Goal: Task Accomplishment & Management: Manage account settings

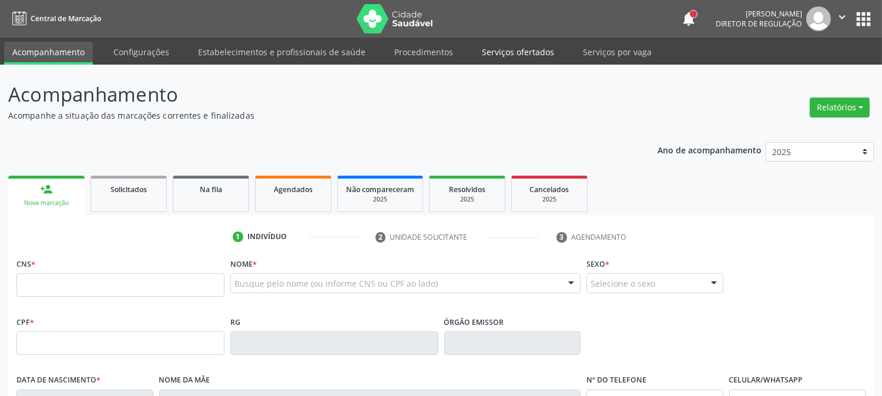
click at [497, 56] on link "Serviços ofertados" at bounding box center [517, 52] width 89 height 21
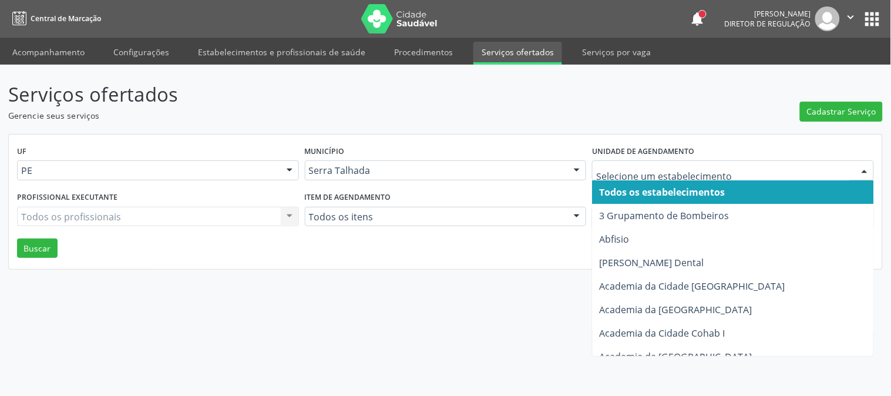
click at [672, 161] on div at bounding box center [733, 170] width 282 height 20
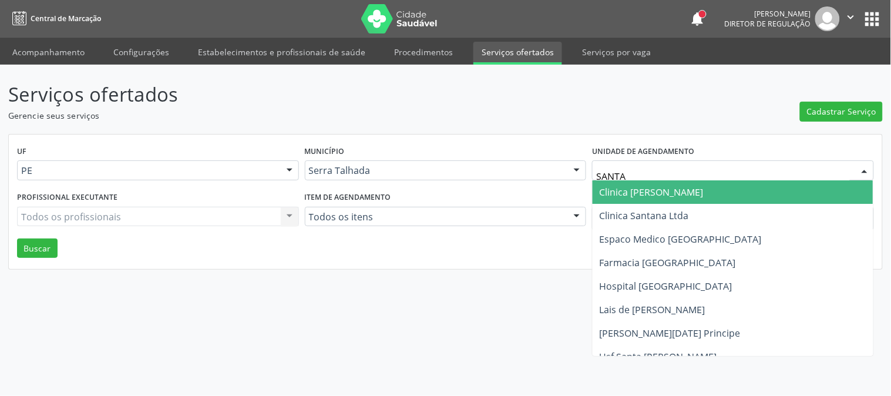
type input "SANTA M"
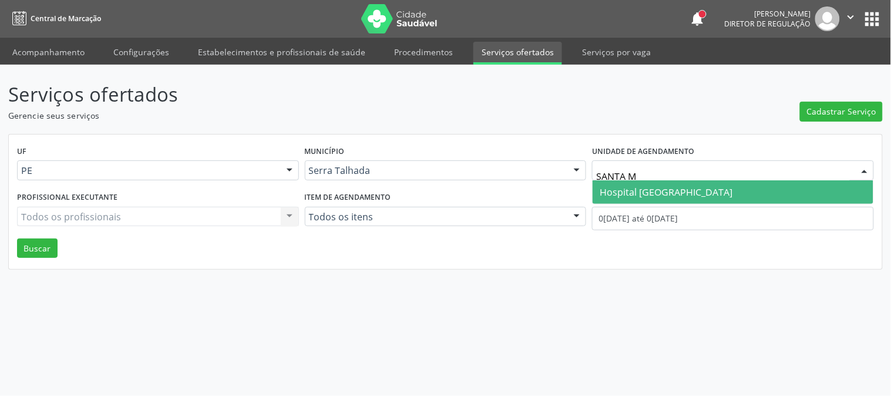
click at [673, 186] on span "Hospital [GEOGRAPHIC_DATA]" at bounding box center [666, 192] width 133 height 13
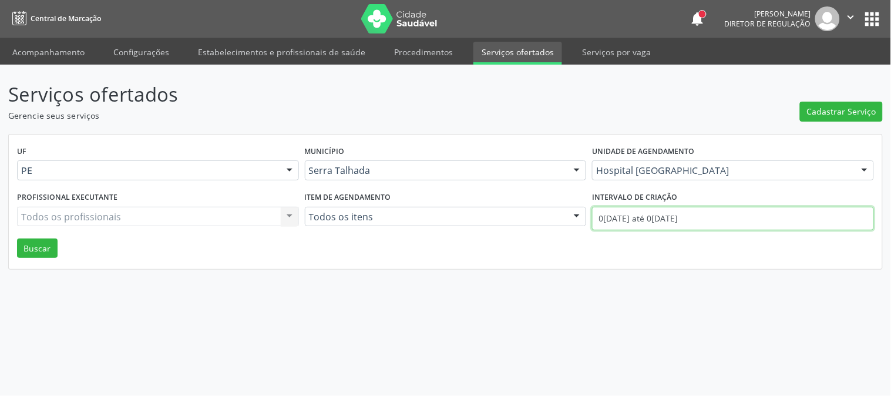
click at [668, 219] on input "0[DATE] até 0[DATE]" at bounding box center [733, 218] width 282 height 23
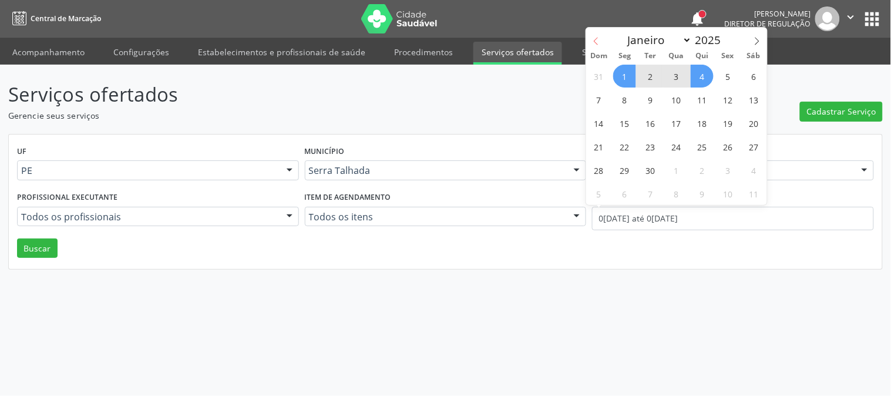
click at [589, 35] on span at bounding box center [596, 38] width 20 height 20
select select "7"
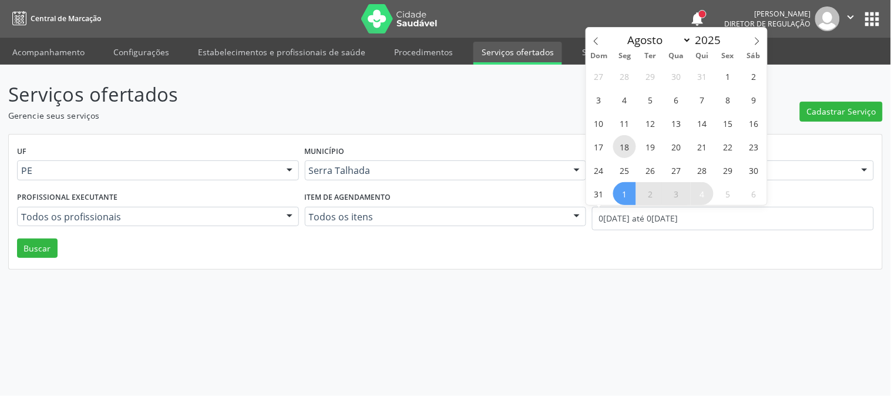
click at [621, 146] on span "18" at bounding box center [624, 146] width 23 height 23
type input "1[DATE]"
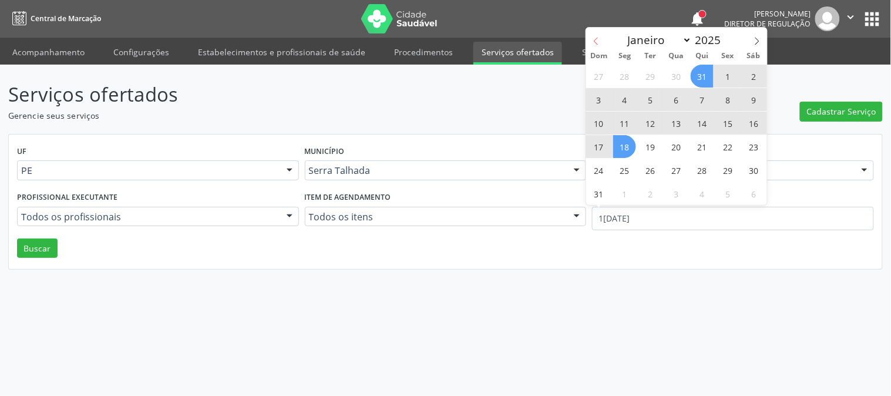
click at [597, 42] on icon at bounding box center [596, 41] width 8 height 8
select select "6"
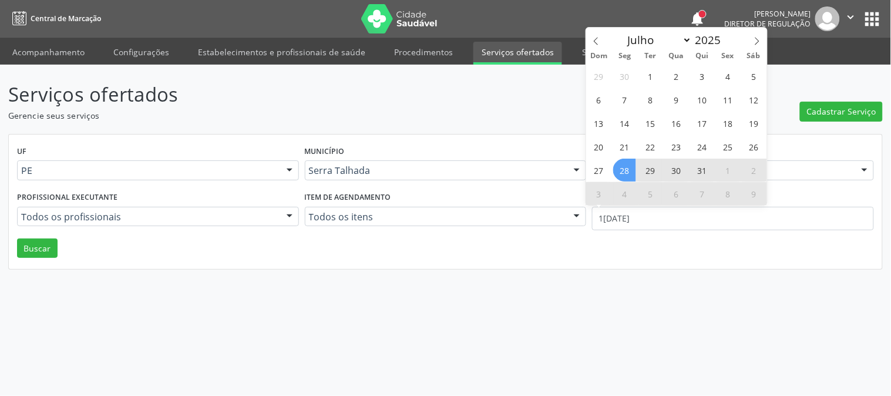
click at [630, 163] on span "28" at bounding box center [624, 170] width 23 height 23
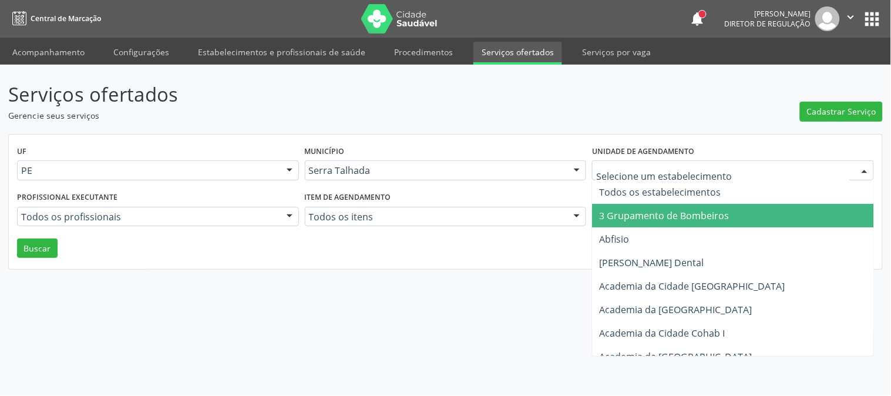
click at [630, 163] on div at bounding box center [733, 170] width 282 height 20
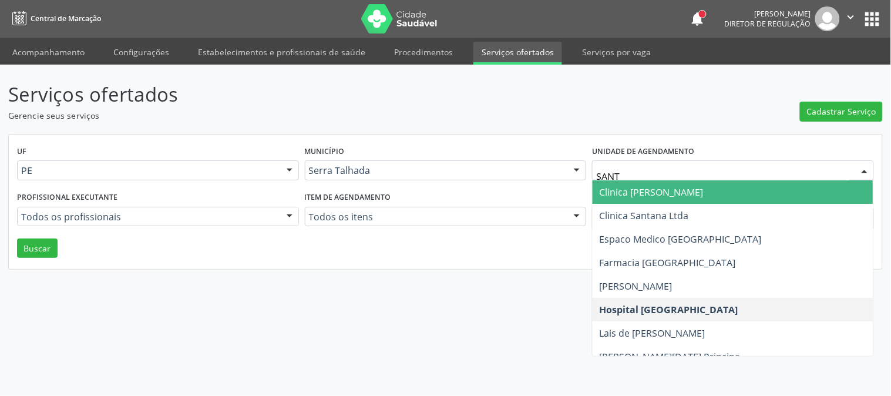
type input "SANTA"
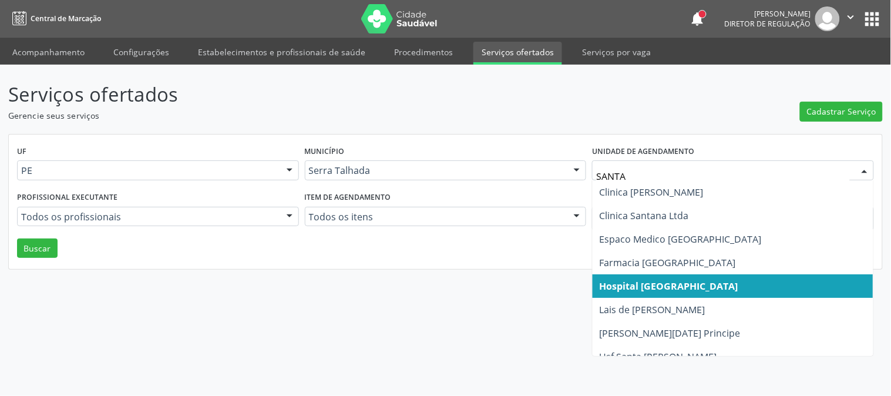
click at [682, 292] on span "Hospital [GEOGRAPHIC_DATA]" at bounding box center [733, 285] width 281 height 23
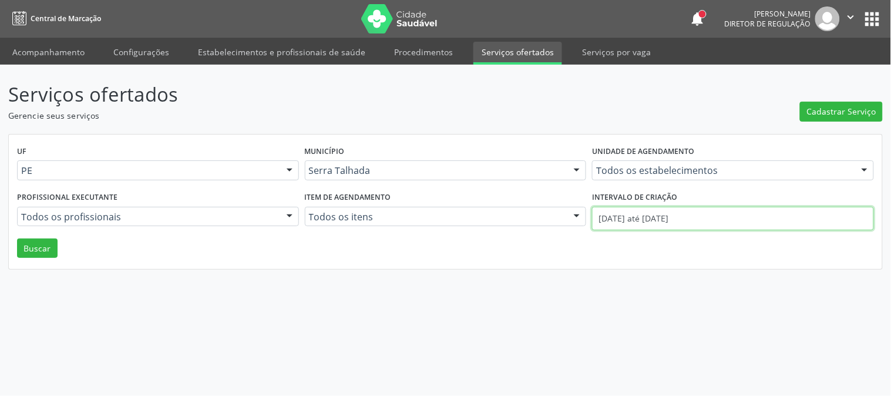
click at [659, 213] on input "[DATE] até [DATE]" at bounding box center [733, 218] width 282 height 23
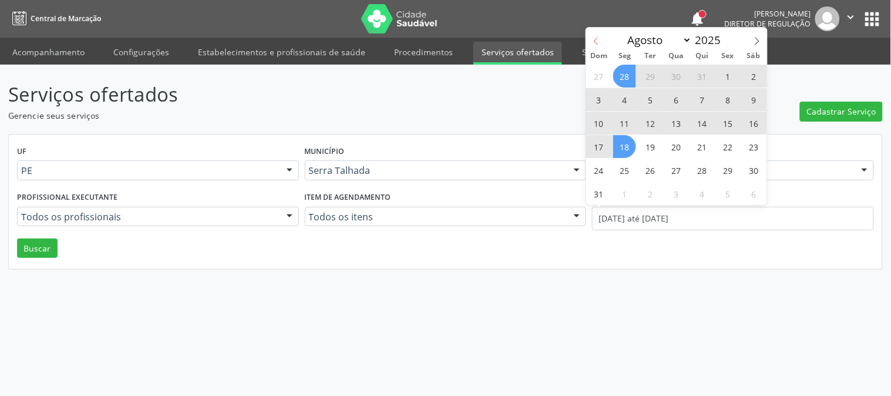
click at [596, 39] on icon at bounding box center [596, 41] width 8 height 8
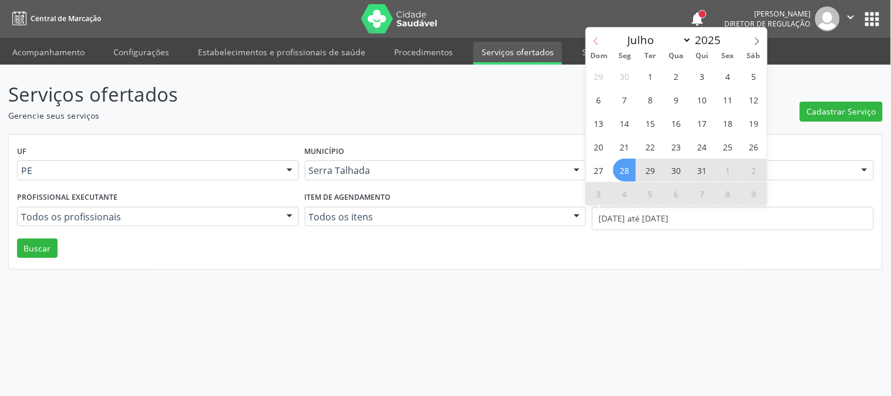
click at [596, 39] on icon at bounding box center [596, 41] width 8 height 8
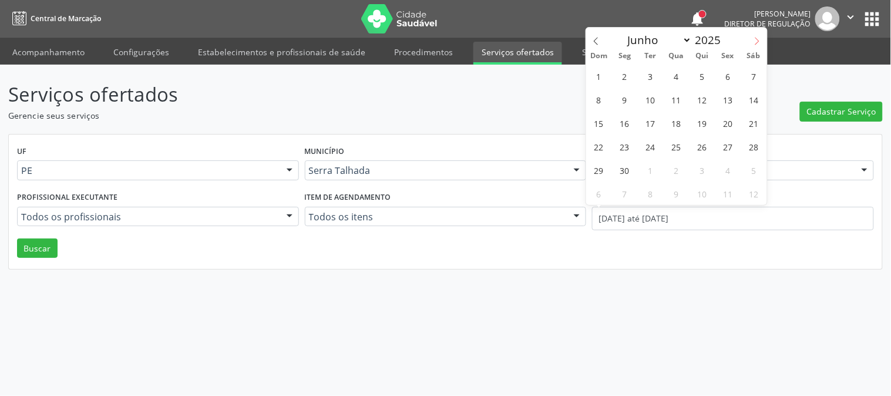
click at [750, 42] on span at bounding box center [757, 38] width 20 height 20
select select "6"
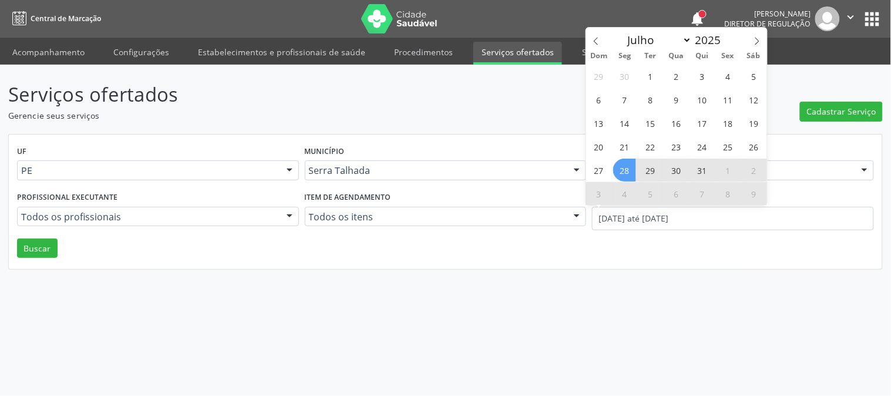
click at [620, 166] on span "28" at bounding box center [624, 170] width 23 height 23
type input "2[DATE]"
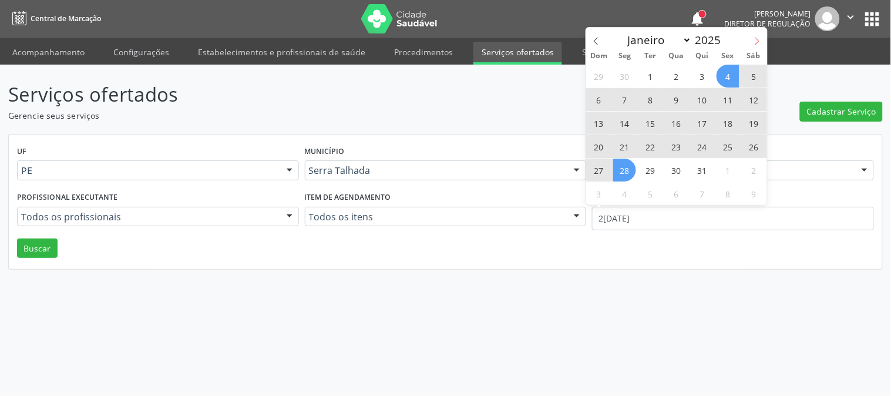
click at [753, 38] on icon at bounding box center [757, 41] width 8 height 8
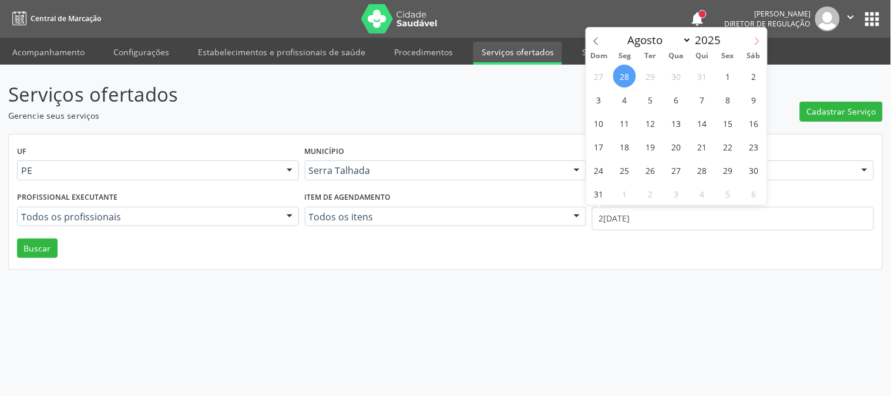
click at [753, 38] on icon at bounding box center [757, 41] width 8 height 8
select select "8"
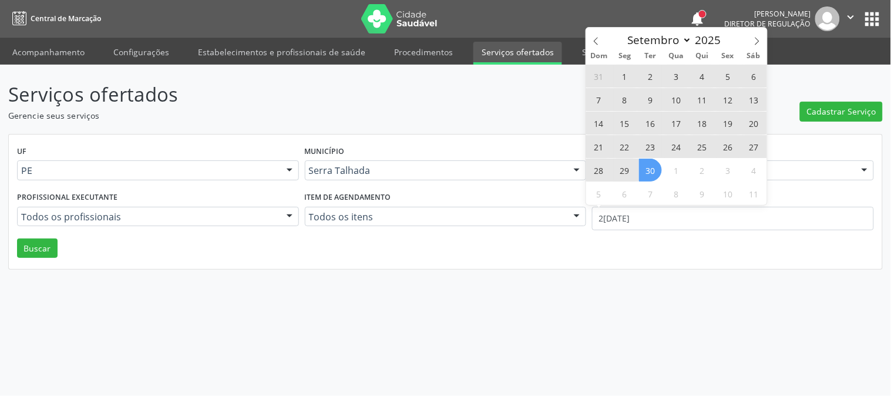
click at [654, 160] on span "30" at bounding box center [650, 170] width 23 height 23
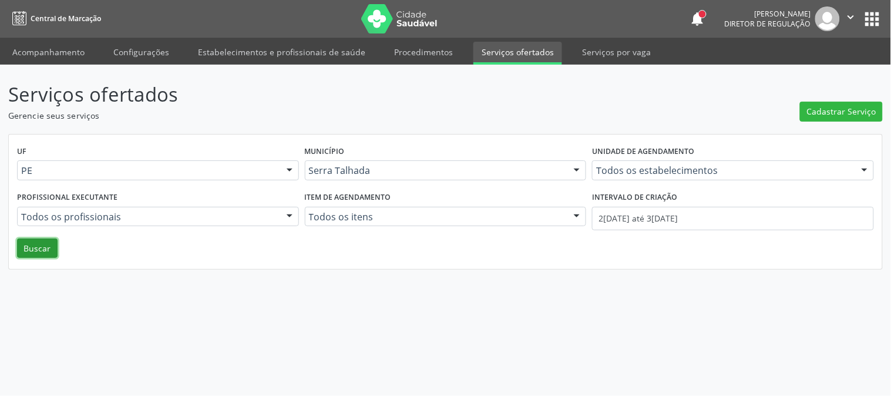
click at [46, 247] on button "Buscar" at bounding box center [37, 248] width 41 height 20
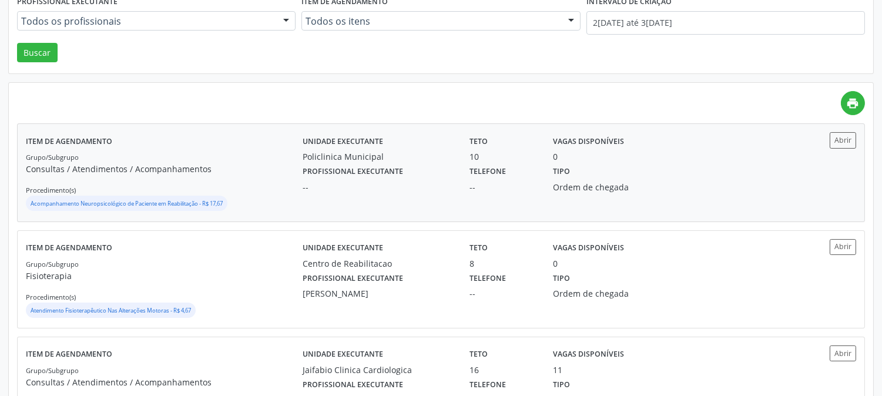
scroll to position [65, 0]
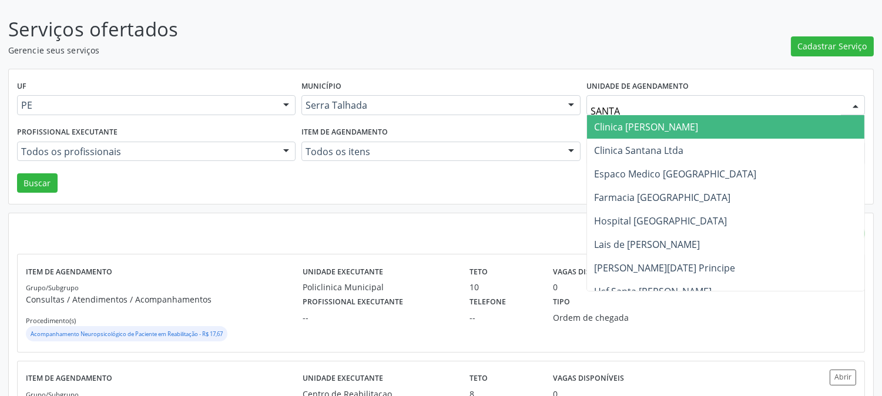
type input "SANTA M"
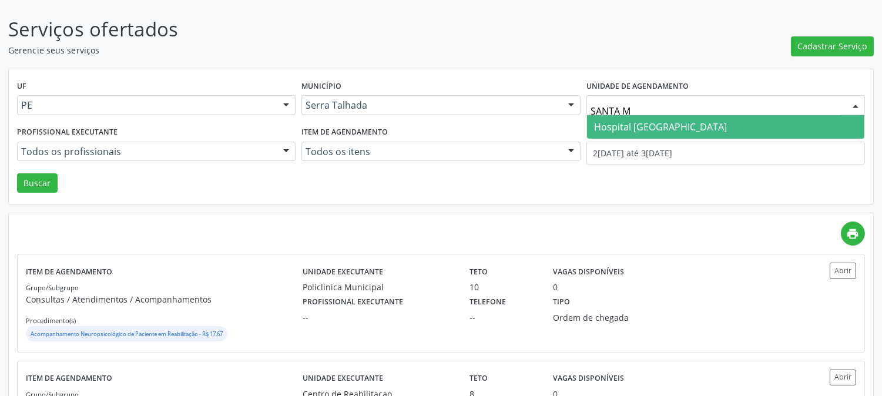
click at [695, 122] on span "Hospital [GEOGRAPHIC_DATA]" at bounding box center [725, 126] width 277 height 23
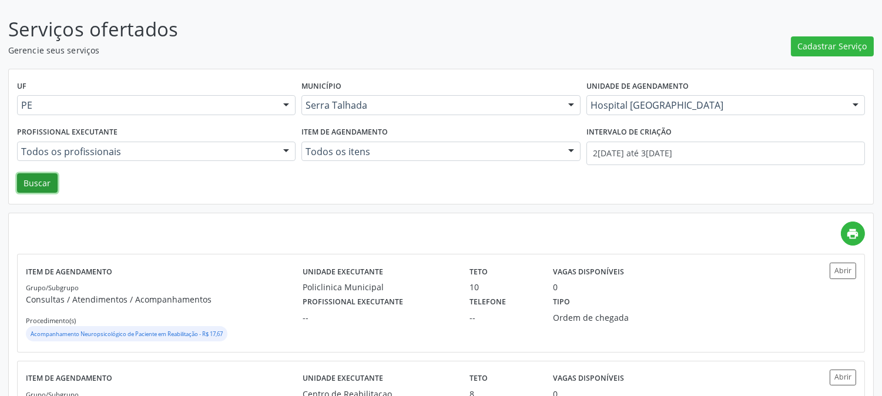
click at [39, 186] on button "Buscar" at bounding box center [37, 183] width 41 height 20
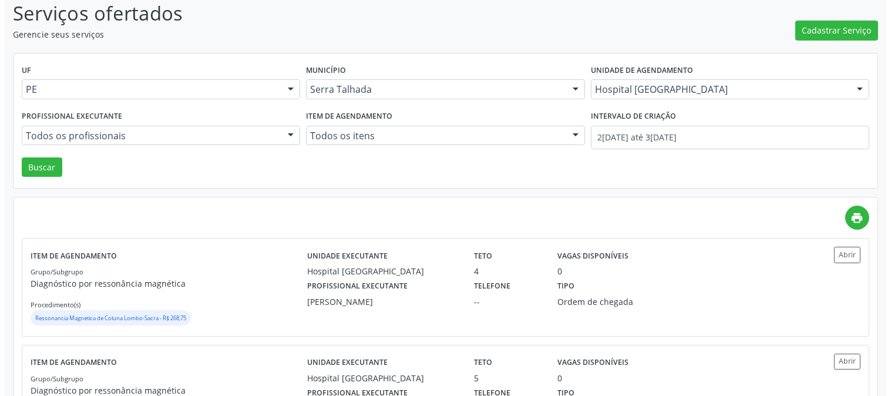
scroll to position [16, 0]
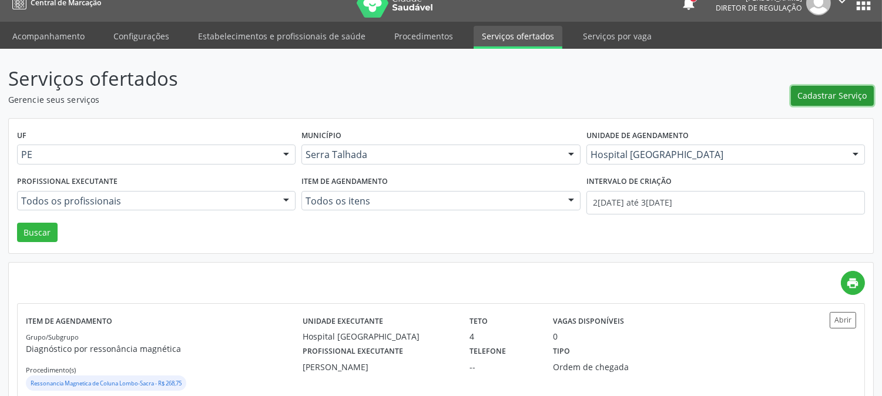
click at [844, 91] on span "Cadastrar Serviço" at bounding box center [832, 95] width 69 height 12
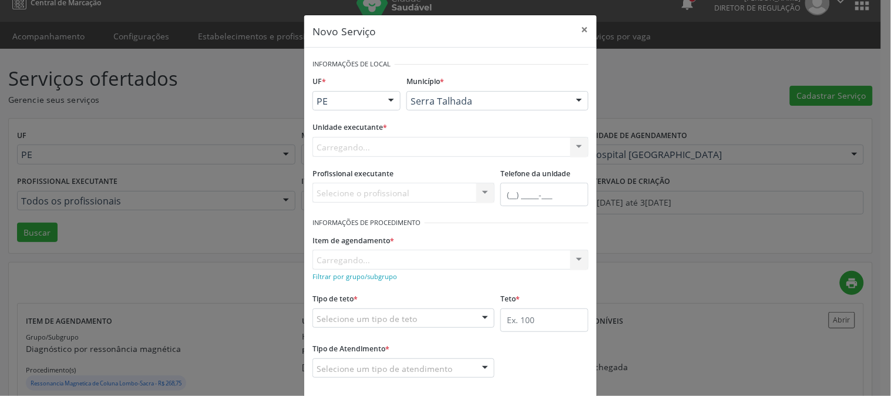
scroll to position [0, 0]
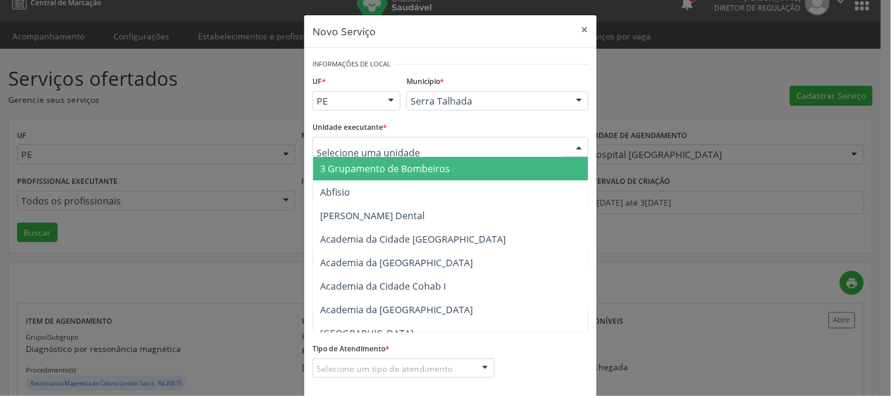
click at [446, 148] on div at bounding box center [450, 147] width 276 height 20
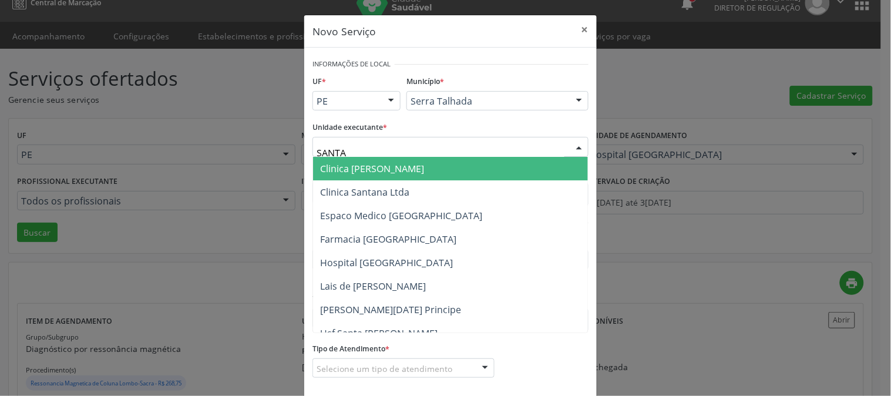
type input "SANTA M"
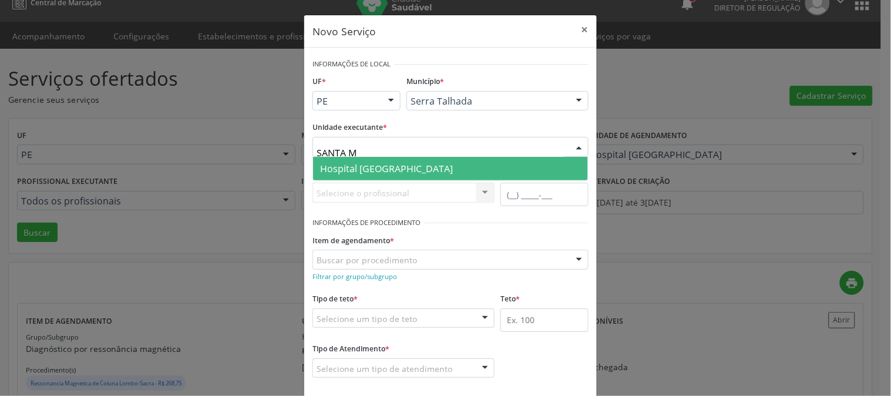
click at [438, 166] on span "Hospital [GEOGRAPHIC_DATA]" at bounding box center [450, 168] width 275 height 23
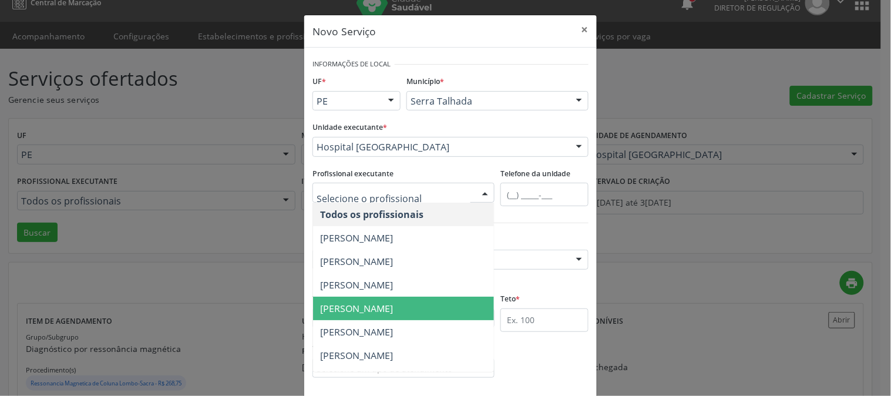
click at [393, 303] on span "[PERSON_NAME]" at bounding box center [356, 308] width 73 height 13
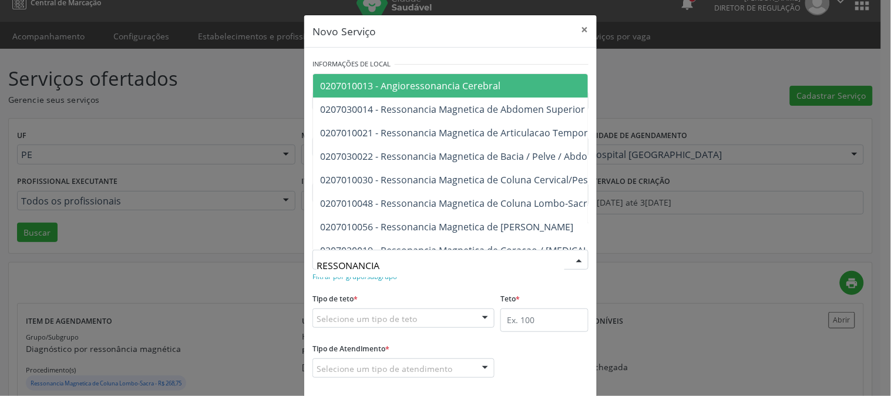
type input "RESSONANCIA"
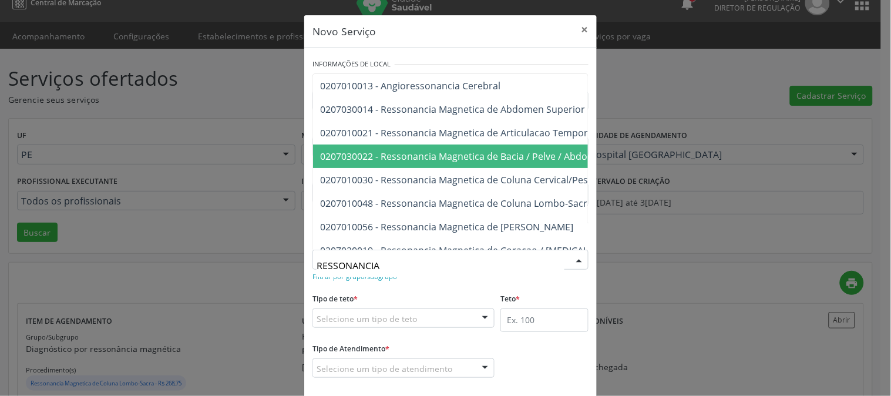
click at [461, 160] on span "0207030022 - Ressonancia Magnetica de Bacia / Pelve / Abdomen Inferior" at bounding box center [481, 156] width 322 height 13
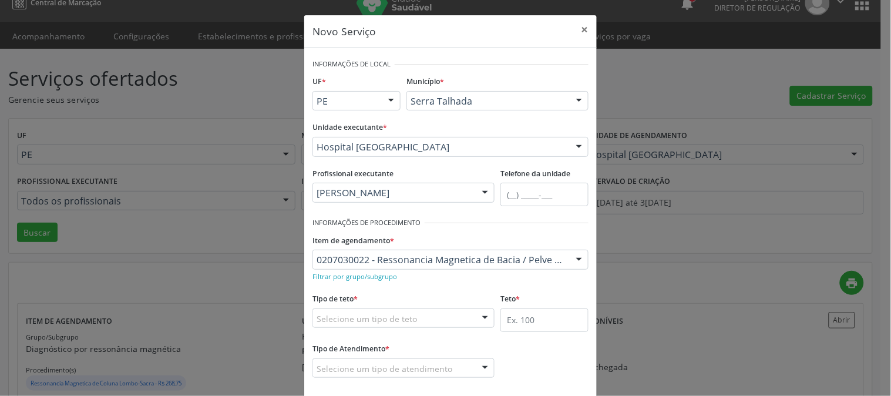
scroll to position [58, 0]
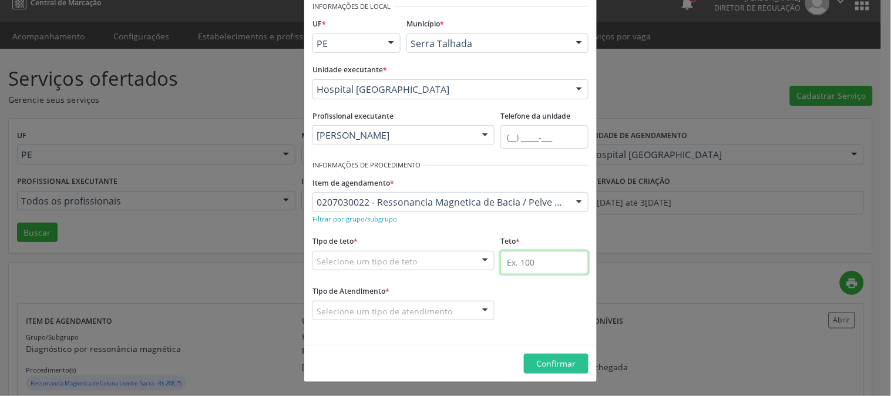
click at [526, 263] on input "text" at bounding box center [544, 262] width 88 height 23
type input "1"
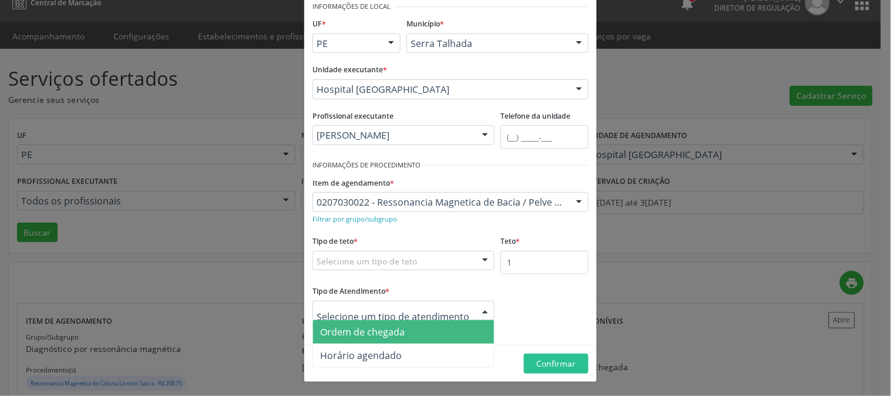
click at [406, 341] on span "Ordem de chegada" at bounding box center [403, 331] width 181 height 23
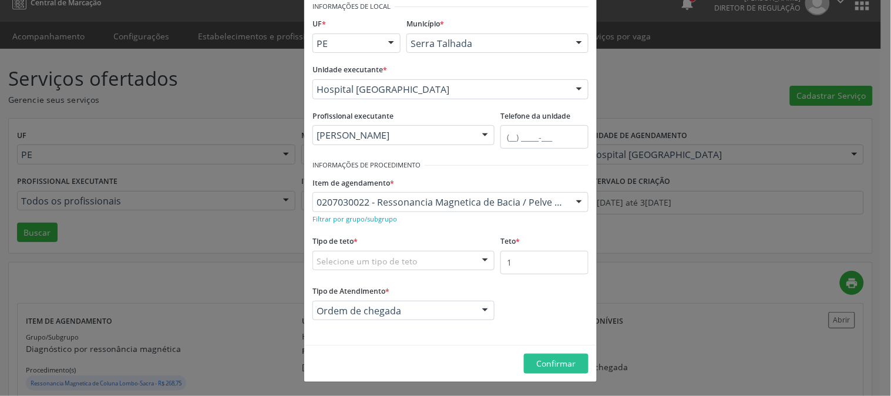
click at [430, 248] on div "Tipo de teto * Selecione um tipo de teto Teto financeiro Teto físico Nenhum res…" at bounding box center [403, 252] width 182 height 38
click at [430, 260] on div "Selecione um tipo de teto" at bounding box center [403, 261] width 182 height 20
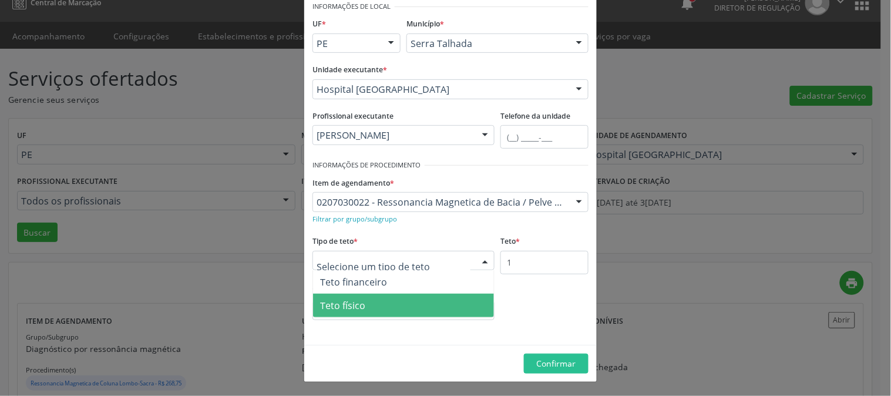
click at [419, 302] on span "Teto físico" at bounding box center [403, 305] width 181 height 23
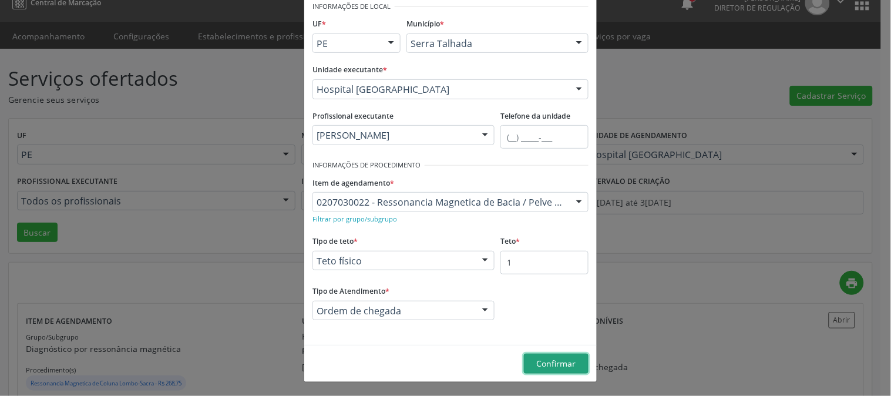
click at [550, 361] on span "Confirmar" at bounding box center [556, 363] width 39 height 11
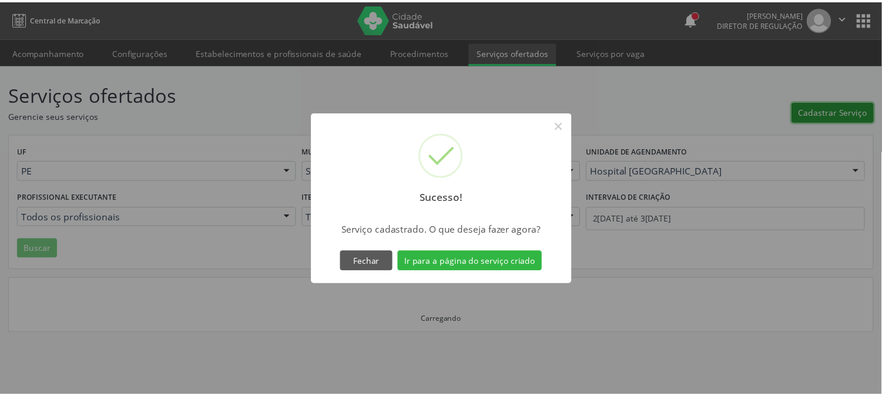
scroll to position [0, 0]
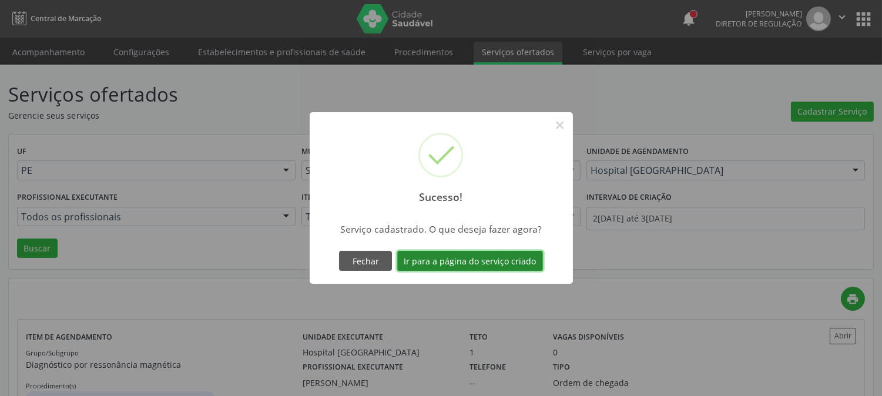
click at [482, 255] on button "Ir para a página do serviço criado" at bounding box center [470, 261] width 146 height 20
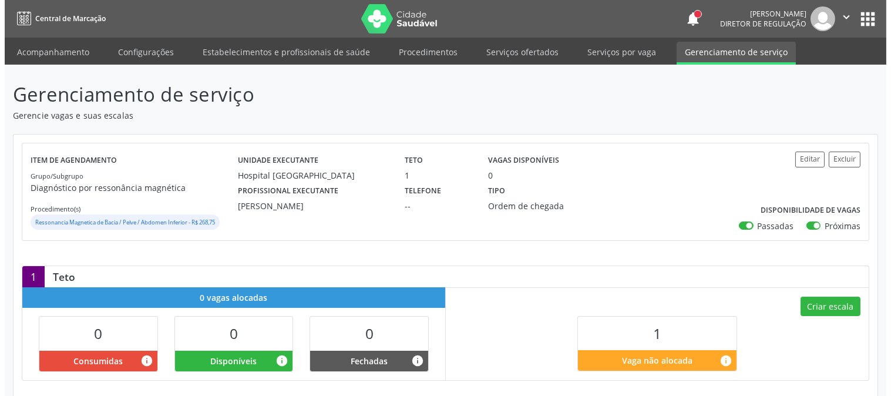
scroll to position [116, 0]
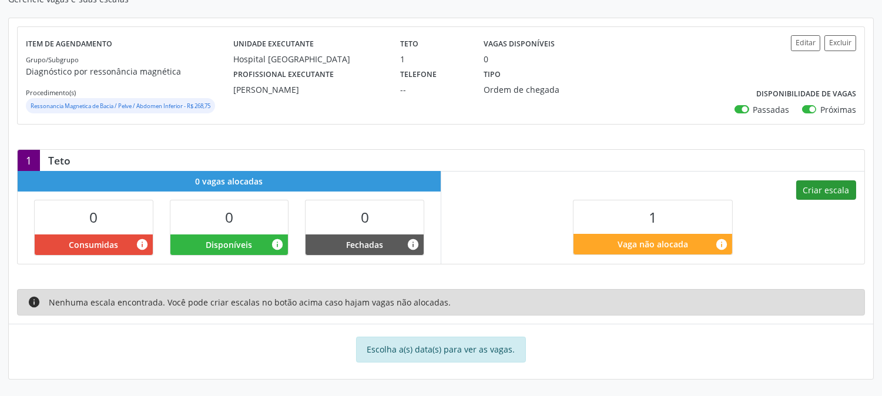
drag, startPoint x: 796, startPoint y: 194, endPoint x: 812, endPoint y: 189, distance: 16.5
click at [800, 193] on div "Criar escala 1 Vaga não alocada info" at bounding box center [652, 217] width 423 height 92
click at [812, 189] on button "Criar escala" at bounding box center [826, 190] width 60 height 20
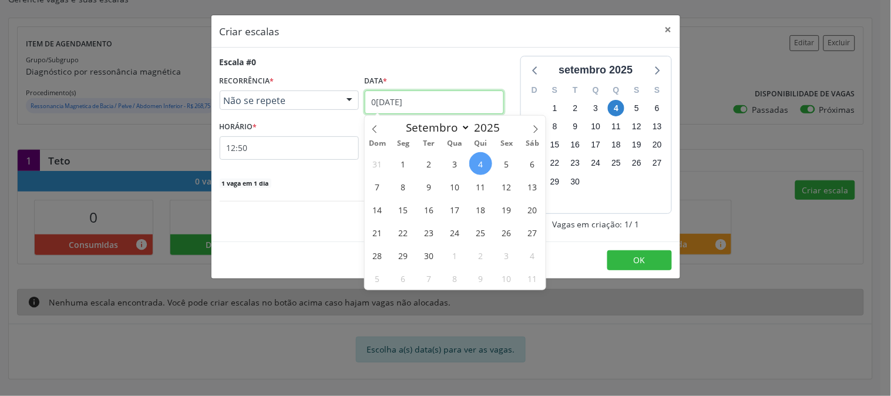
click at [412, 101] on input "0[DATE]" at bounding box center [434, 101] width 139 height 23
click at [406, 185] on span "8" at bounding box center [403, 186] width 23 height 23
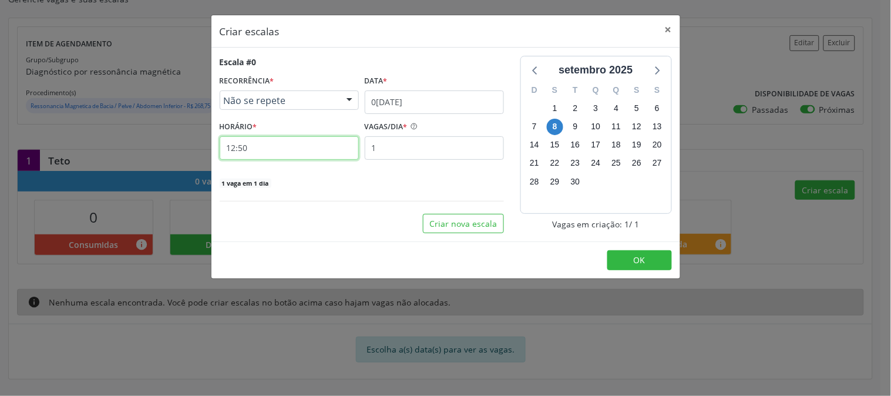
click at [304, 146] on input "12:50" at bounding box center [289, 147] width 139 height 23
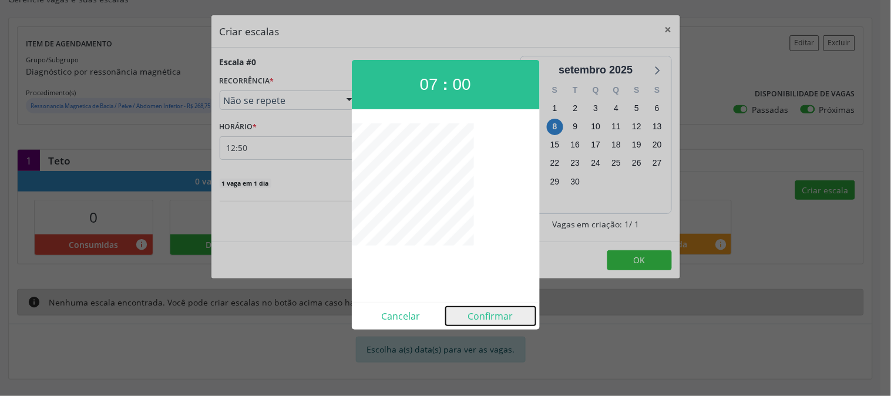
click at [497, 313] on button "Confirmar" at bounding box center [491, 316] width 90 height 19
type input "07:00"
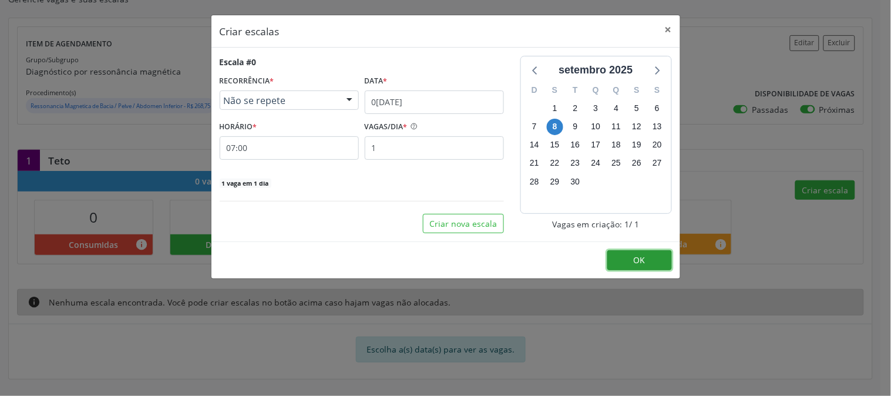
click at [641, 260] on span "OK" at bounding box center [640, 259] width 12 height 11
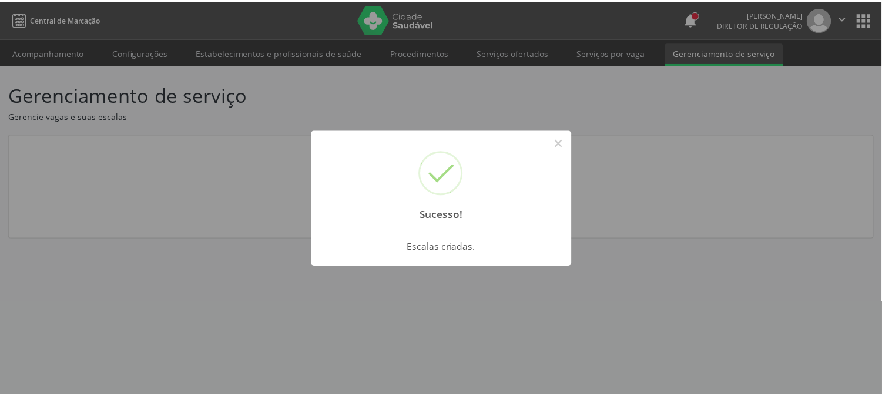
scroll to position [0, 0]
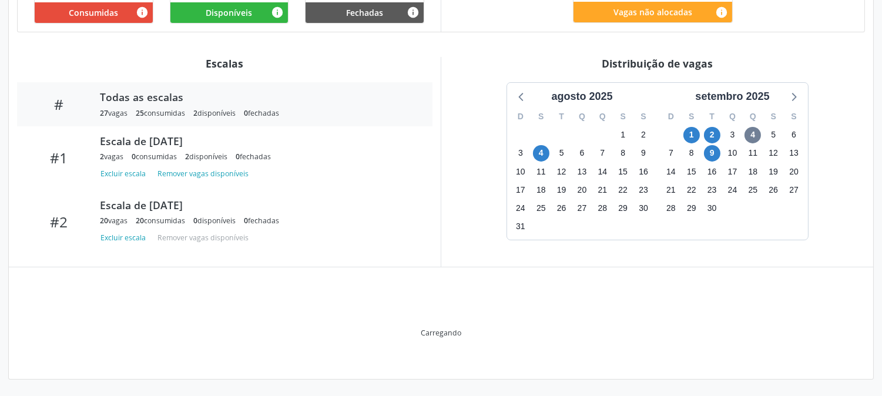
scroll to position [288, 0]
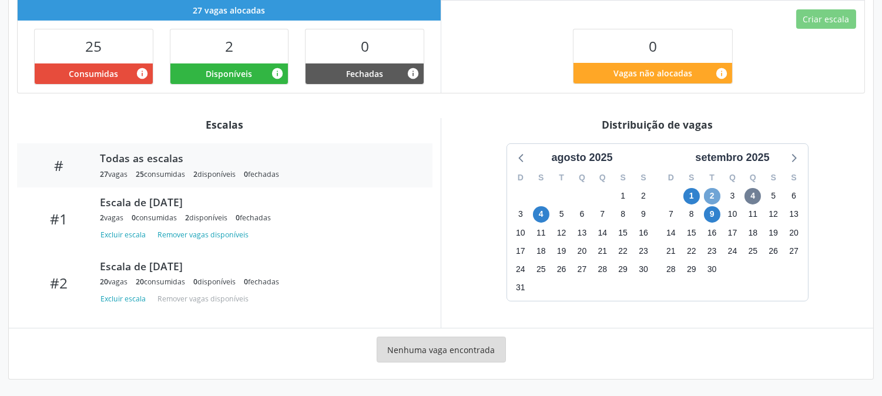
click at [707, 194] on span "2" at bounding box center [712, 196] width 16 height 16
click at [709, 209] on span "9" at bounding box center [712, 214] width 16 height 16
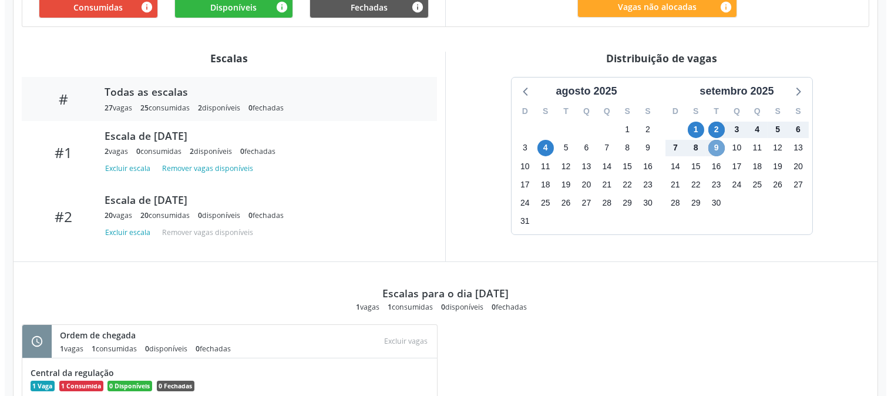
scroll to position [27, 0]
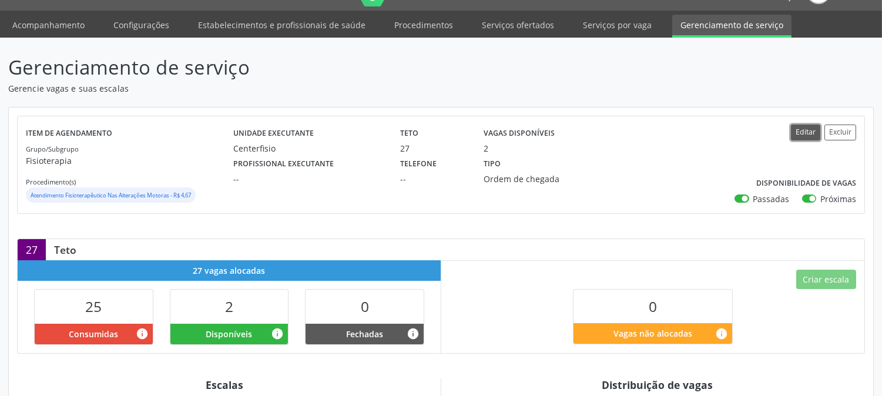
click at [796, 136] on button "Editar" at bounding box center [804, 133] width 29 height 16
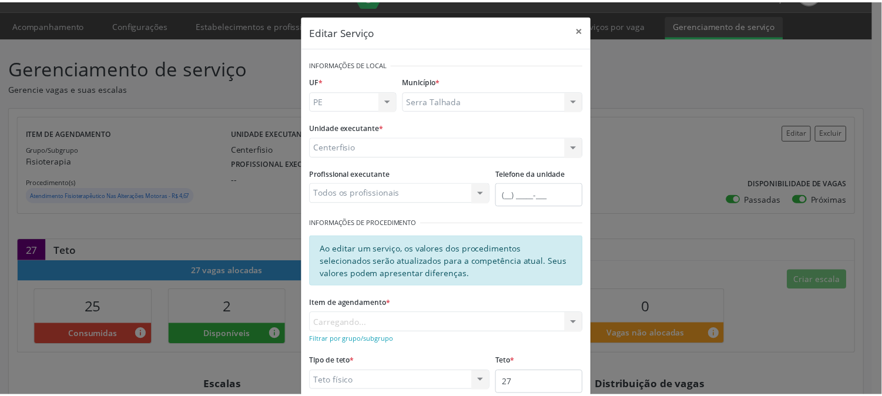
scroll to position [121, 0]
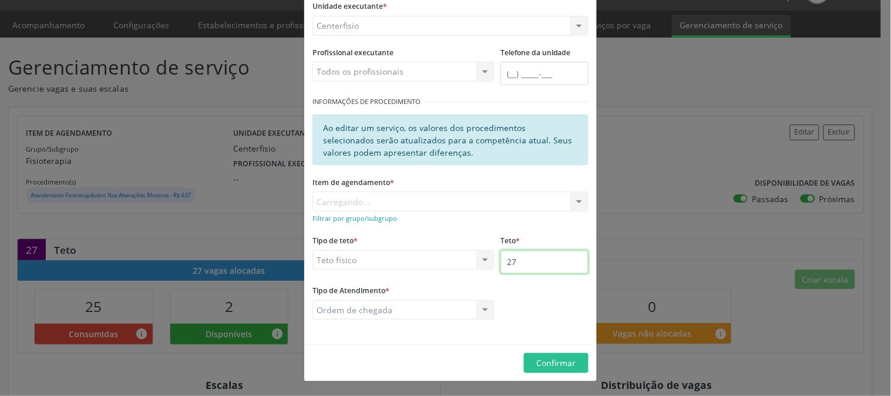
click at [551, 256] on input "27" at bounding box center [544, 261] width 88 height 23
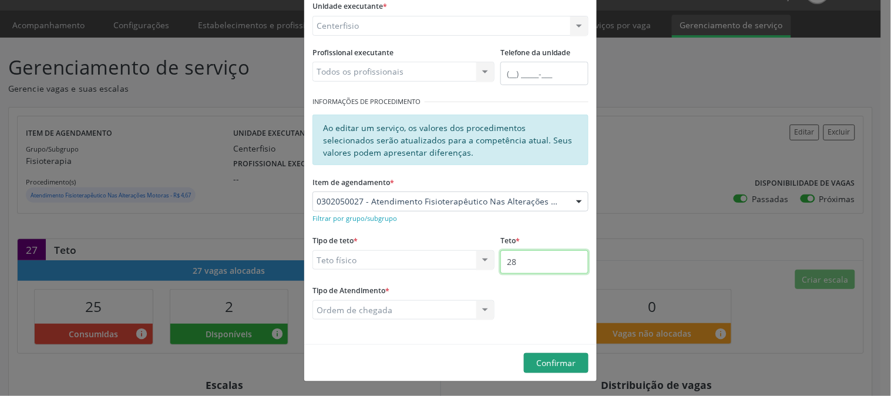
type input "28"
click at [555, 358] on span "Confirmar" at bounding box center [556, 362] width 39 height 11
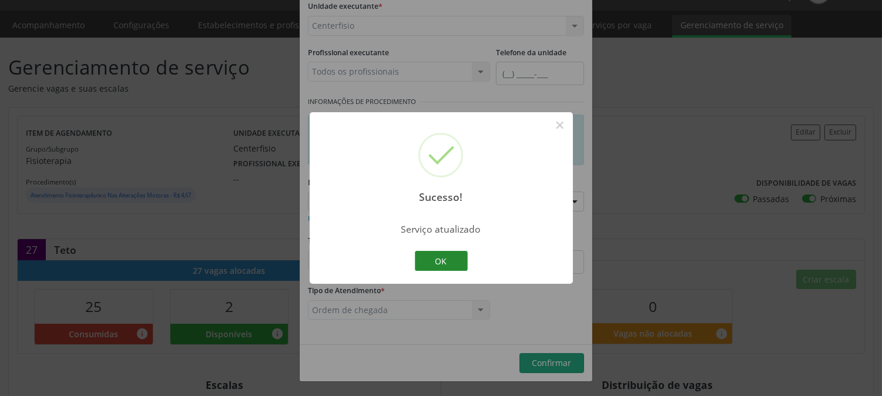
click at [445, 257] on button "OK" at bounding box center [441, 261] width 53 height 20
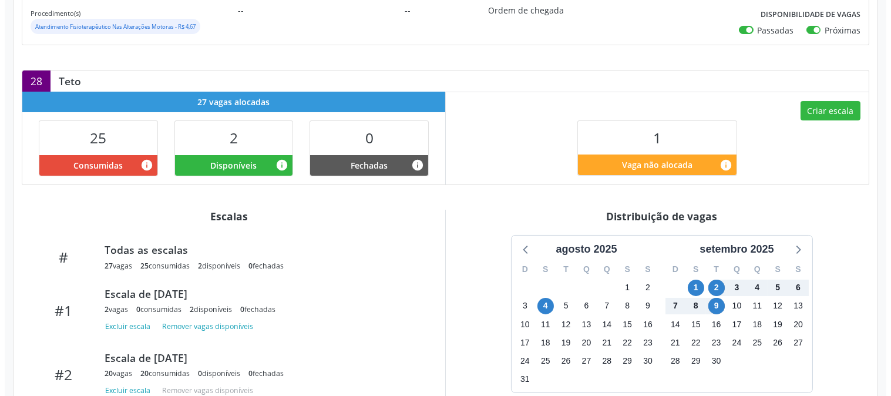
scroll to position [261, 0]
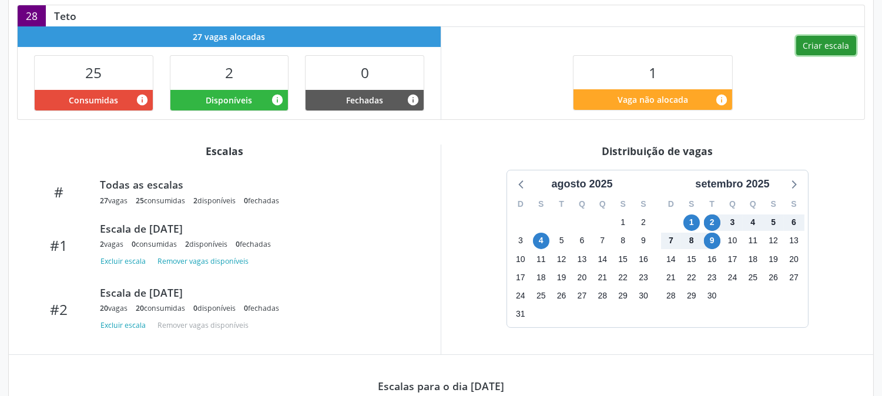
click at [842, 48] on button "Criar escala" at bounding box center [826, 46] width 60 height 20
select select "8"
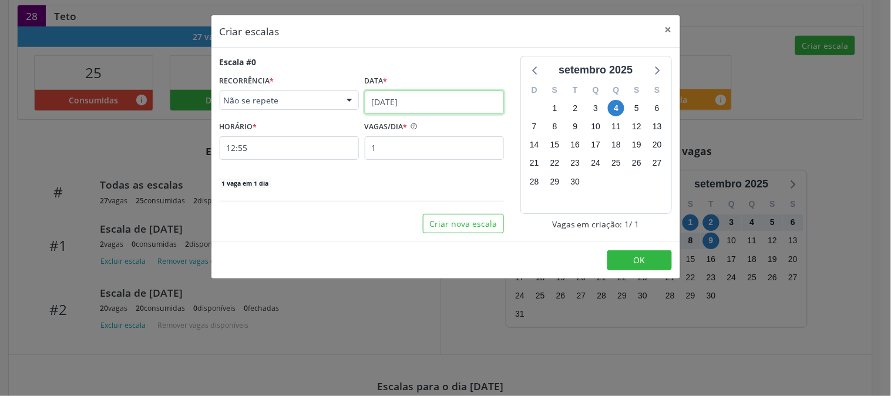
click at [406, 100] on input "0[DATE]" at bounding box center [434, 101] width 139 height 23
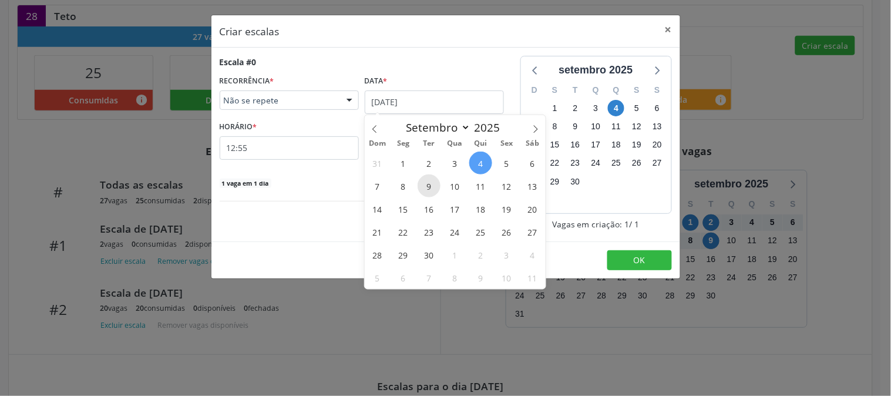
click at [432, 183] on span "9" at bounding box center [429, 185] width 23 height 23
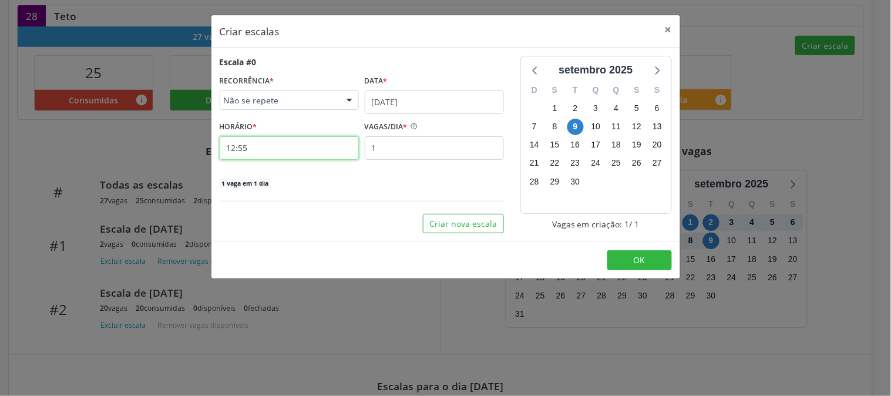
click at [328, 139] on input "12:55" at bounding box center [289, 147] width 139 height 23
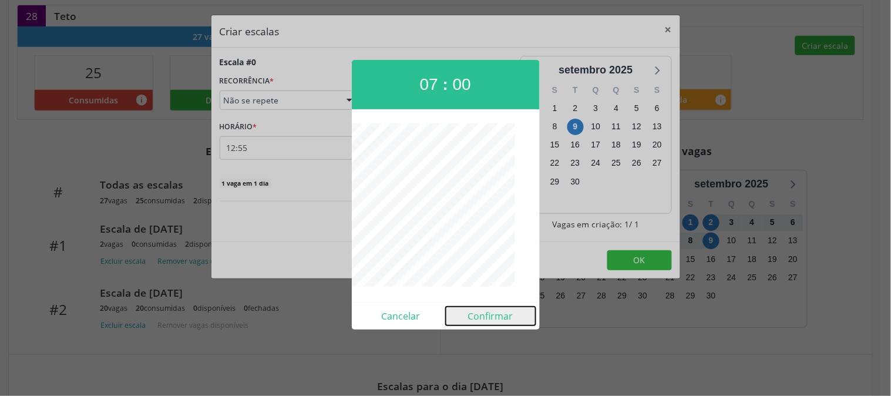
click at [473, 314] on button "Confirmar" at bounding box center [491, 316] width 90 height 19
type input "07:00"
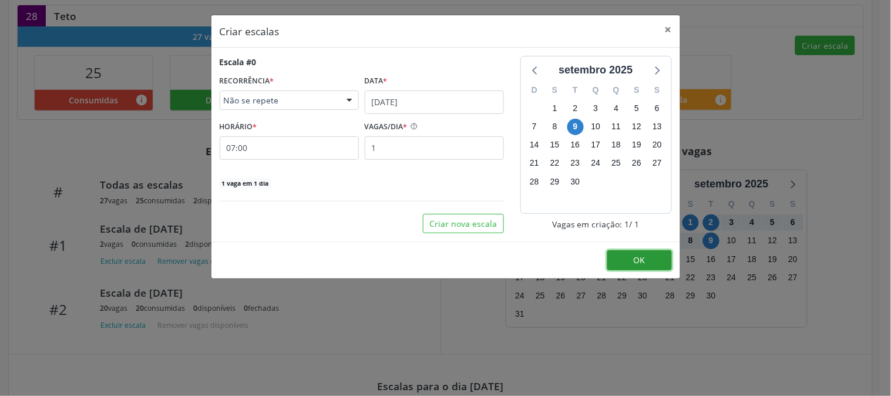
click at [613, 265] on button "OK" at bounding box center [639, 260] width 65 height 20
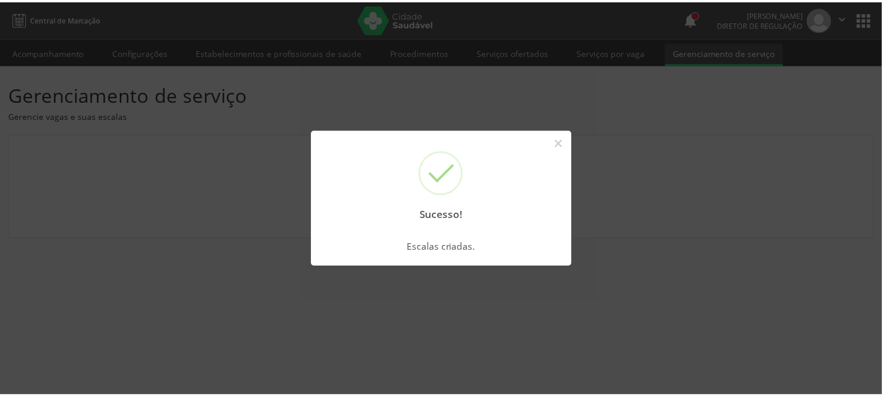
scroll to position [0, 0]
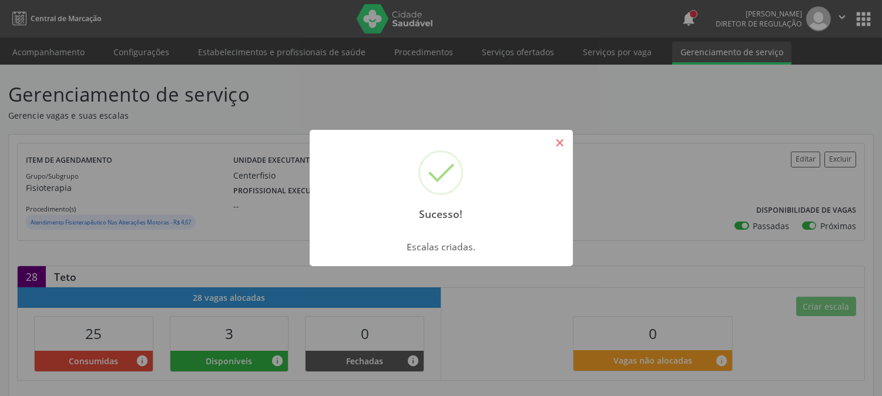
click at [558, 143] on button "×" at bounding box center [560, 143] width 20 height 20
